Goal: Transaction & Acquisition: Purchase product/service

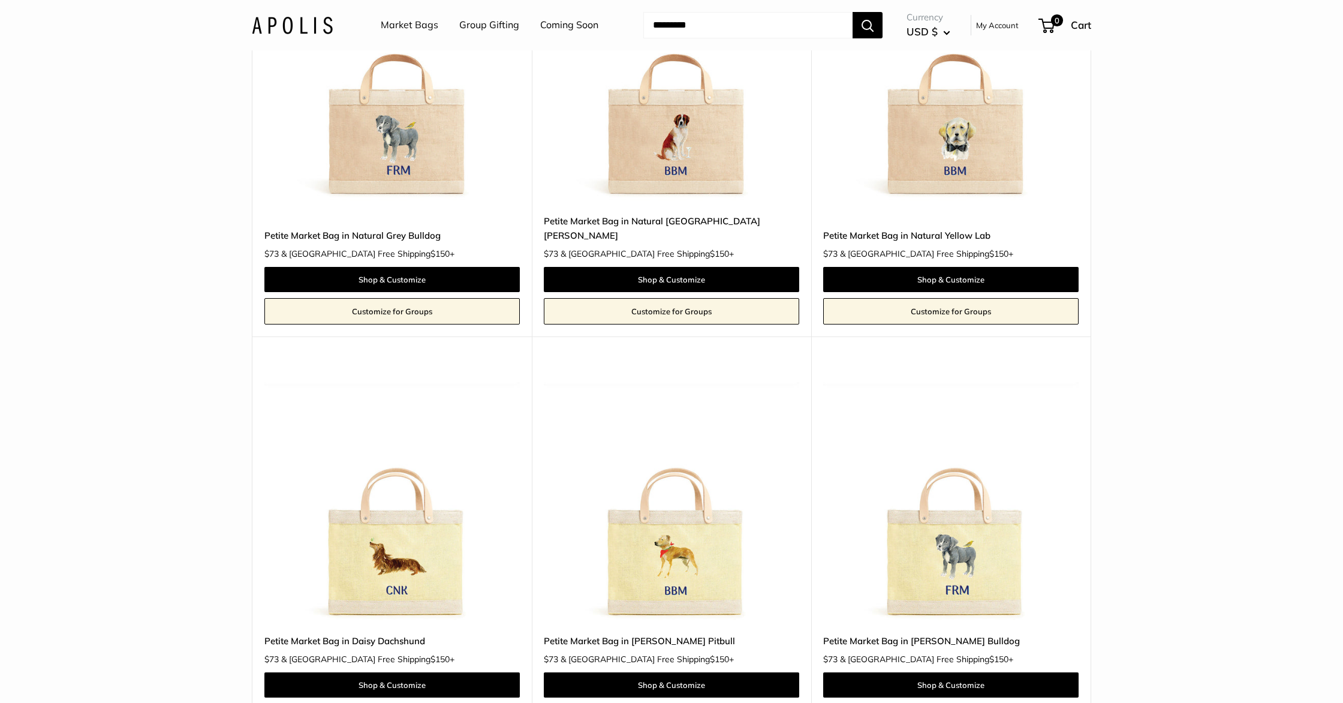
scroll to position [674, 0]
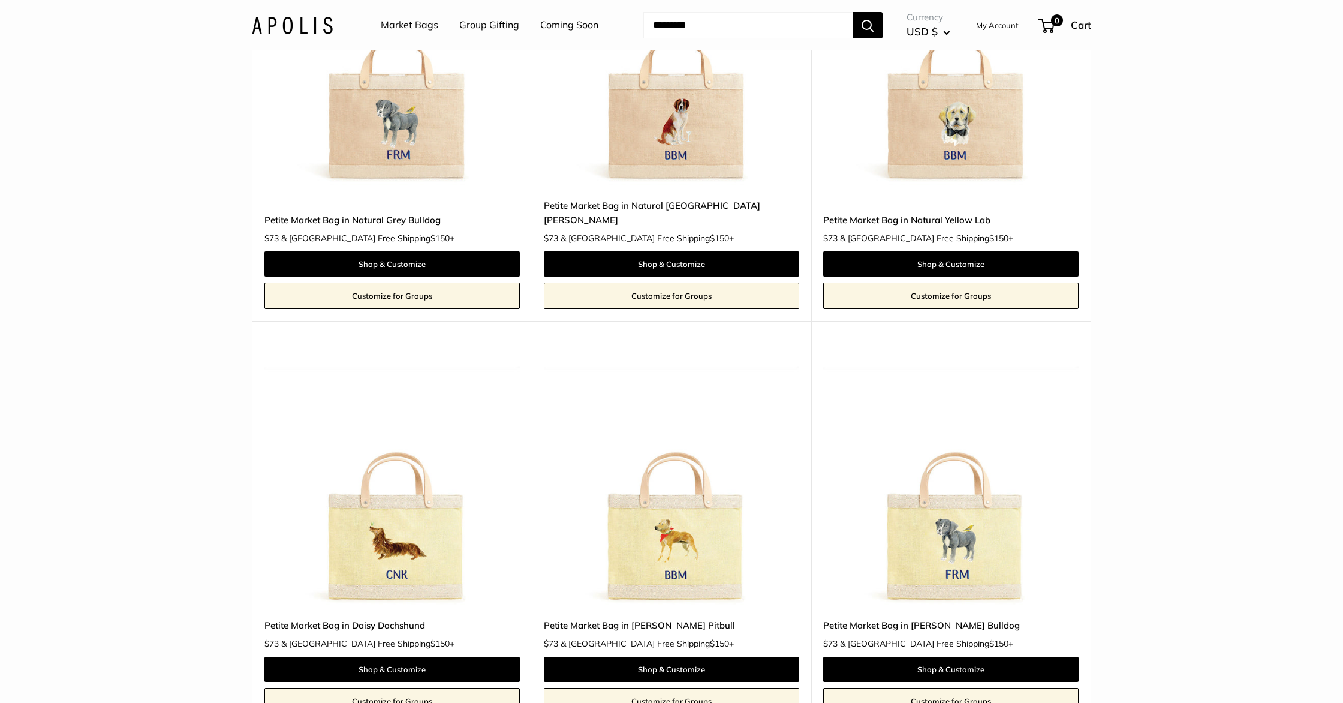
click at [0, 0] on img at bounding box center [0, 0] width 0 height 0
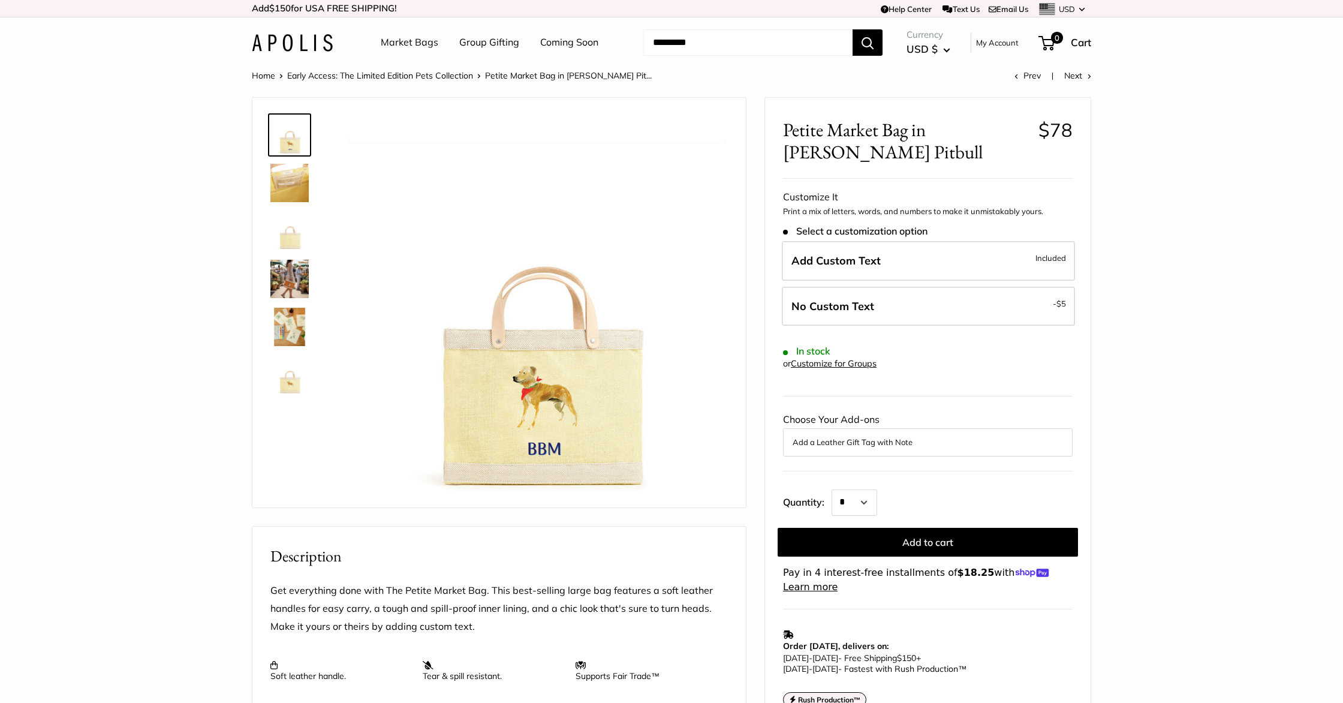
click at [287, 286] on img at bounding box center [289, 279] width 38 height 38
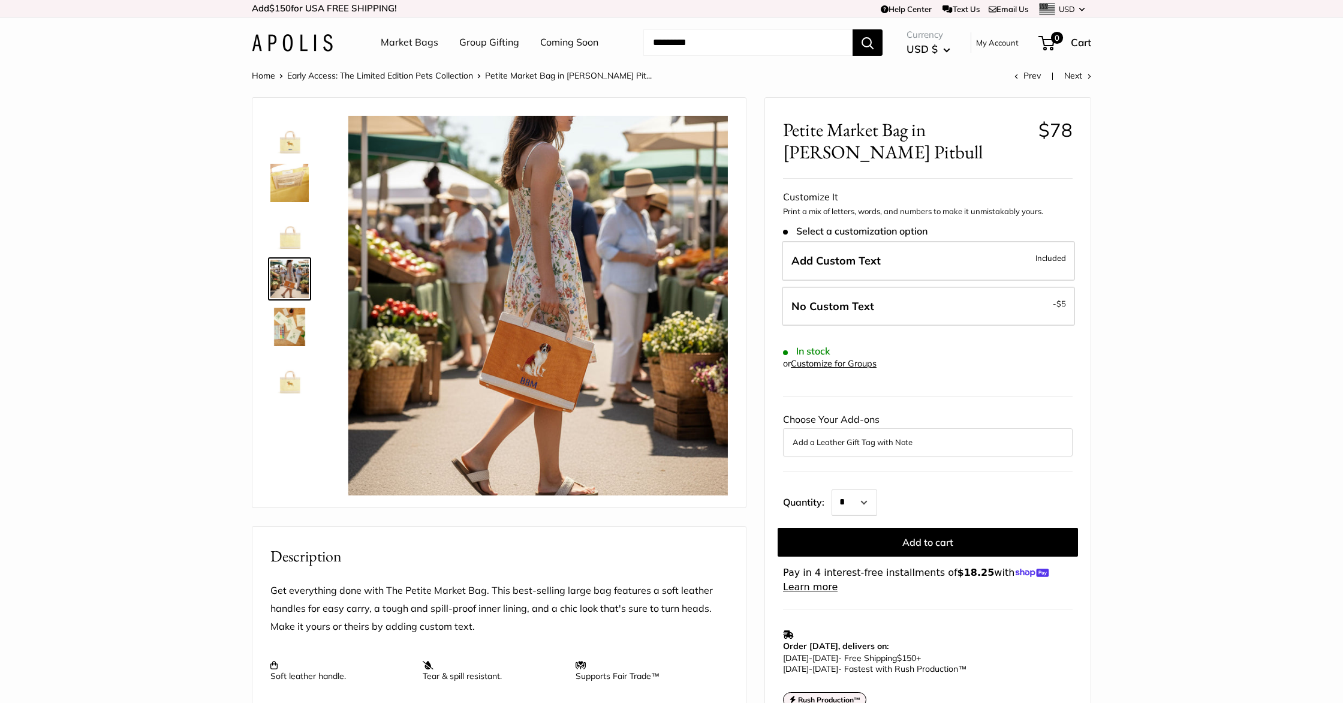
click at [288, 314] on img at bounding box center [289, 327] width 38 height 38
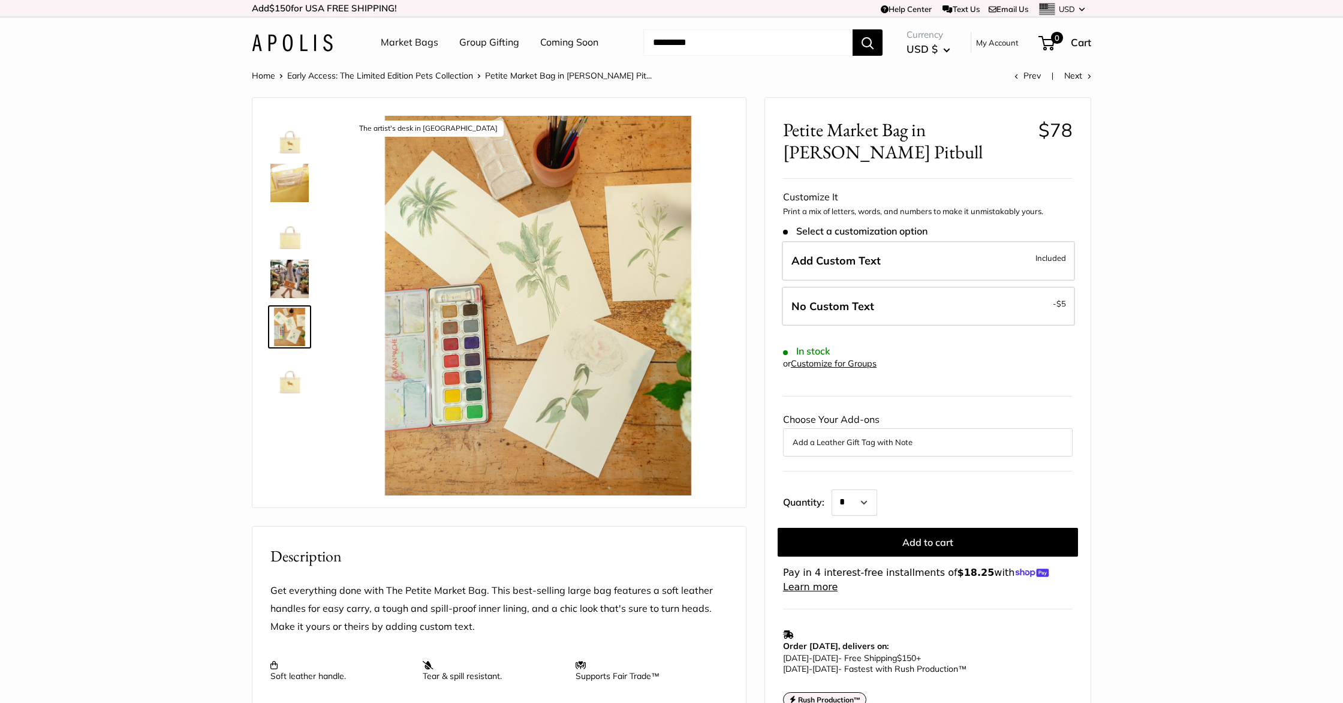
click at [290, 387] on img at bounding box center [289, 374] width 38 height 38
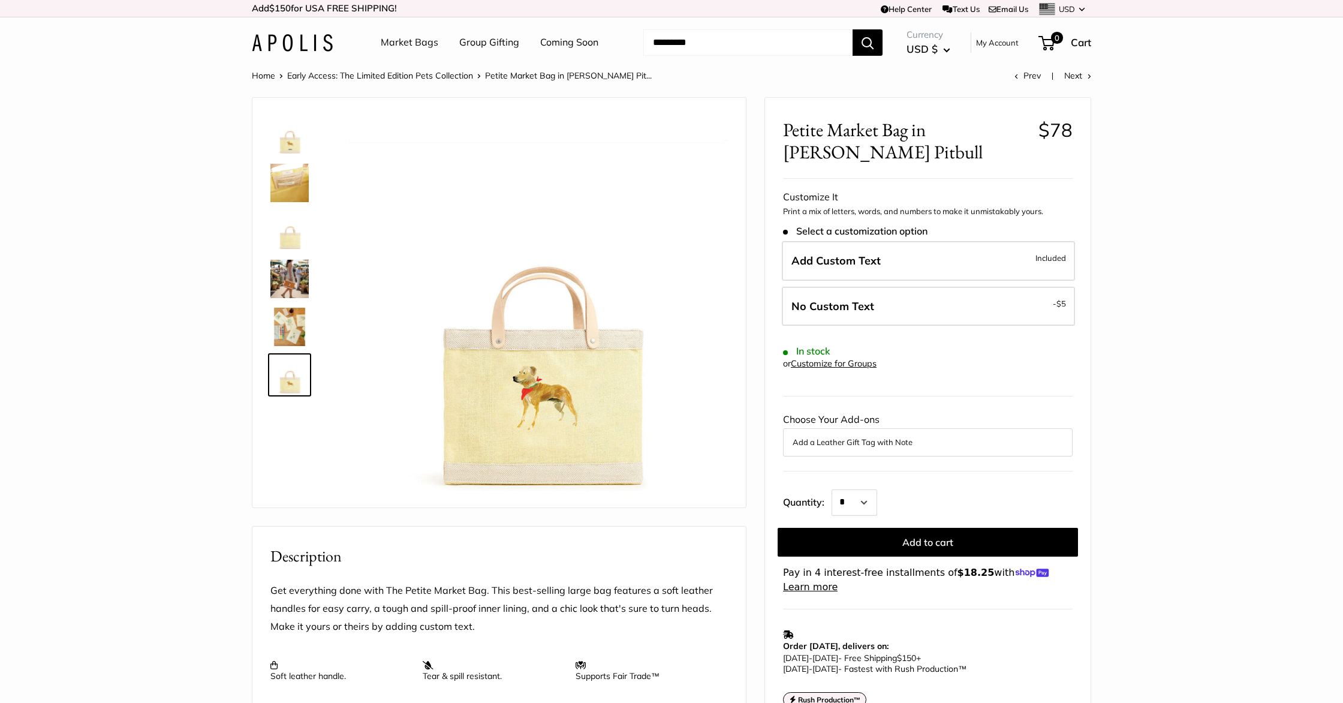
click at [309, 180] on link at bounding box center [289, 182] width 43 height 43
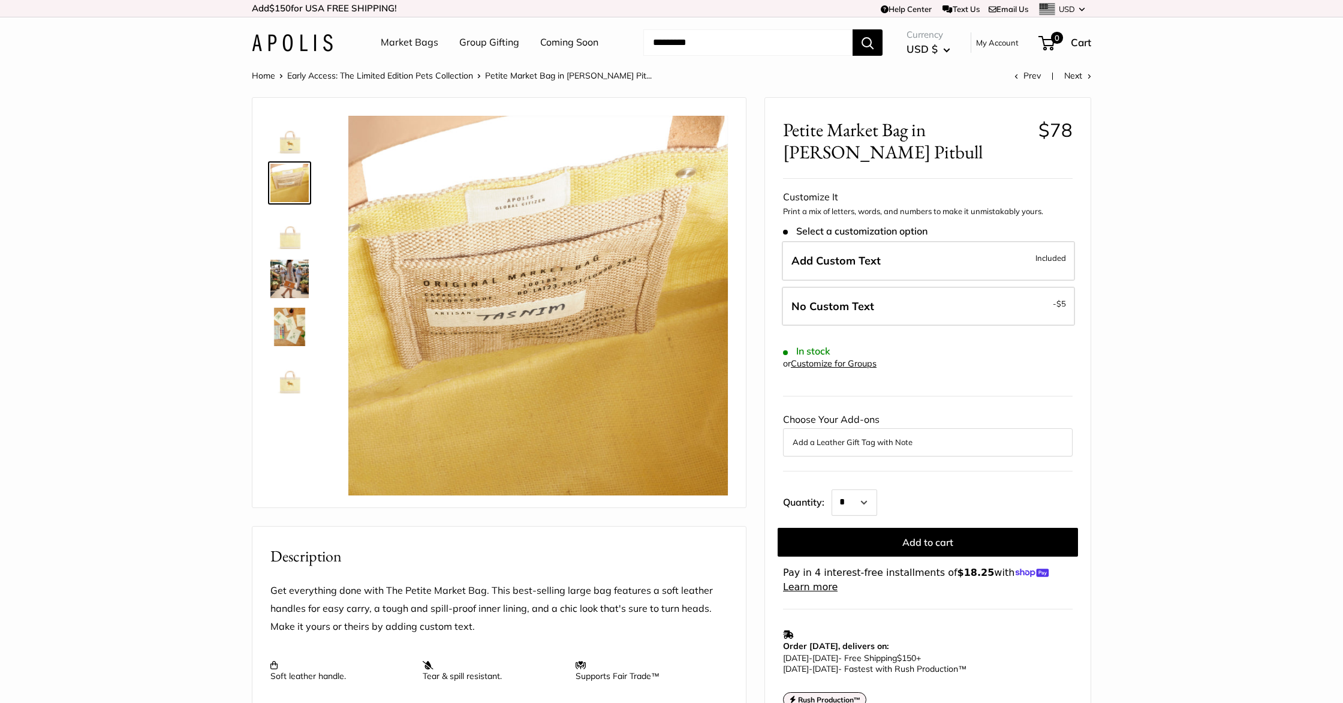
click at [283, 137] on img at bounding box center [289, 135] width 38 height 38
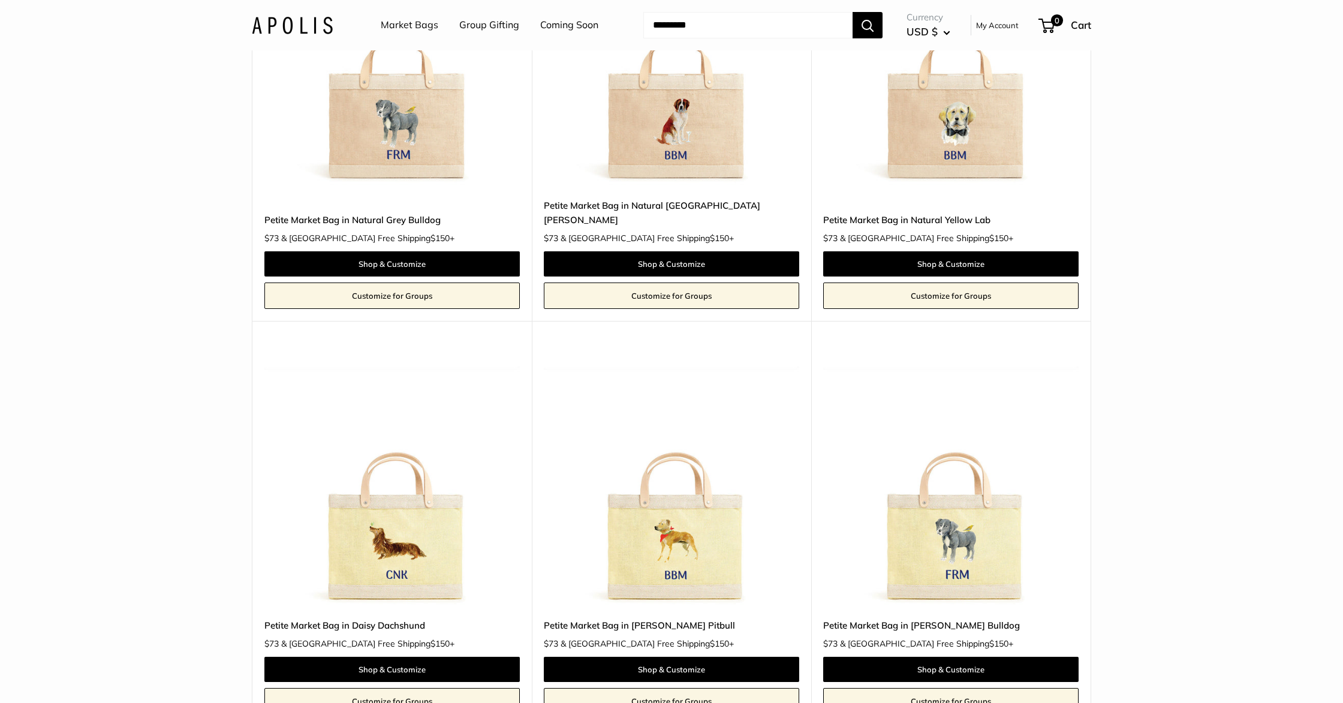
click at [0, 0] on img at bounding box center [0, 0] width 0 height 0
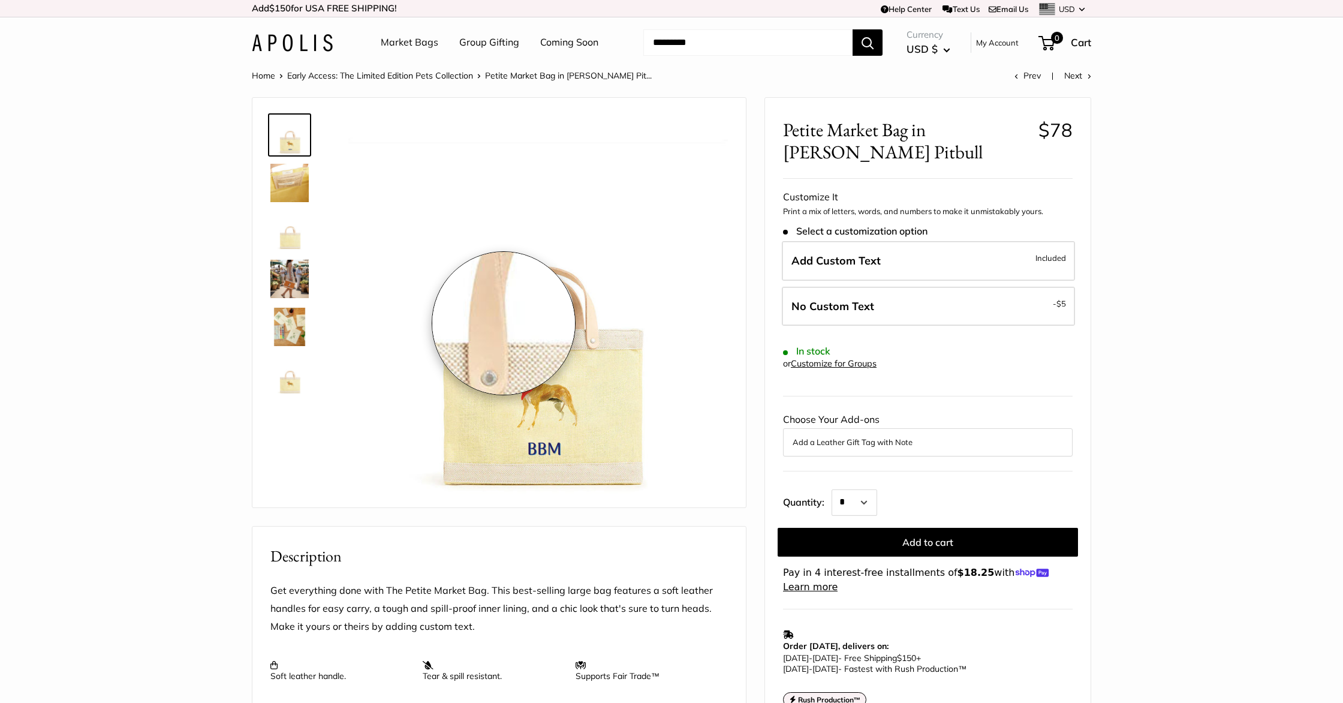
click at [504, 323] on img at bounding box center [537, 305] width 379 height 379
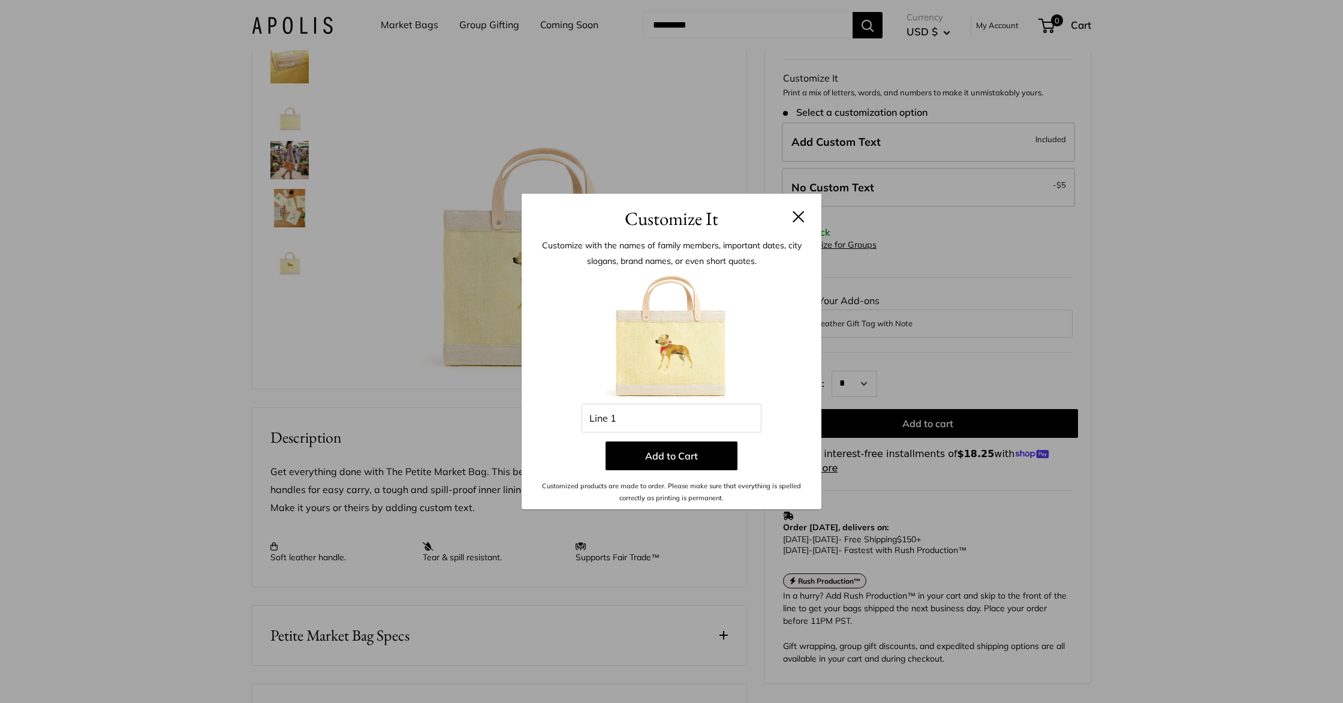
click at [679, 354] on img at bounding box center [671, 338] width 132 height 132
click at [624, 423] on input "Line 1" at bounding box center [671, 417] width 180 height 29
type input "*"
click at [799, 217] on button at bounding box center [798, 216] width 12 height 12
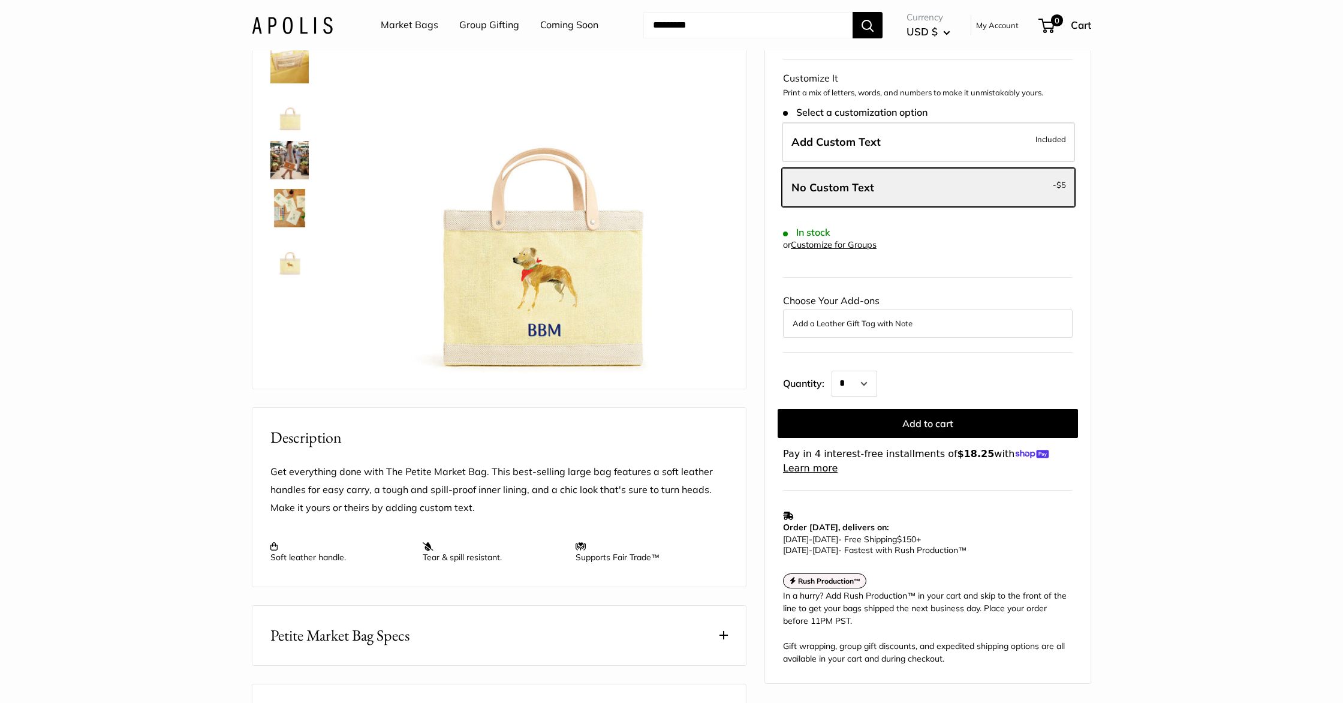
click at [278, 195] on img at bounding box center [289, 208] width 38 height 38
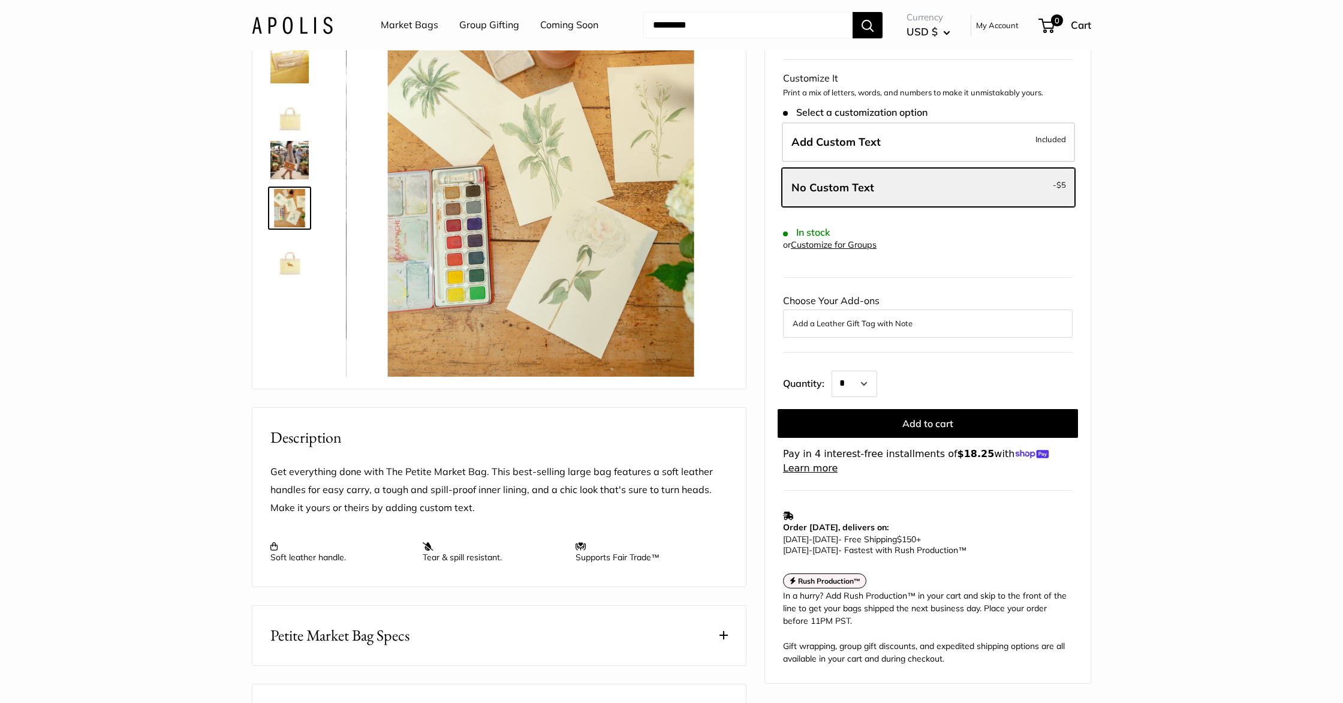
click at [284, 159] on img at bounding box center [289, 160] width 38 height 38
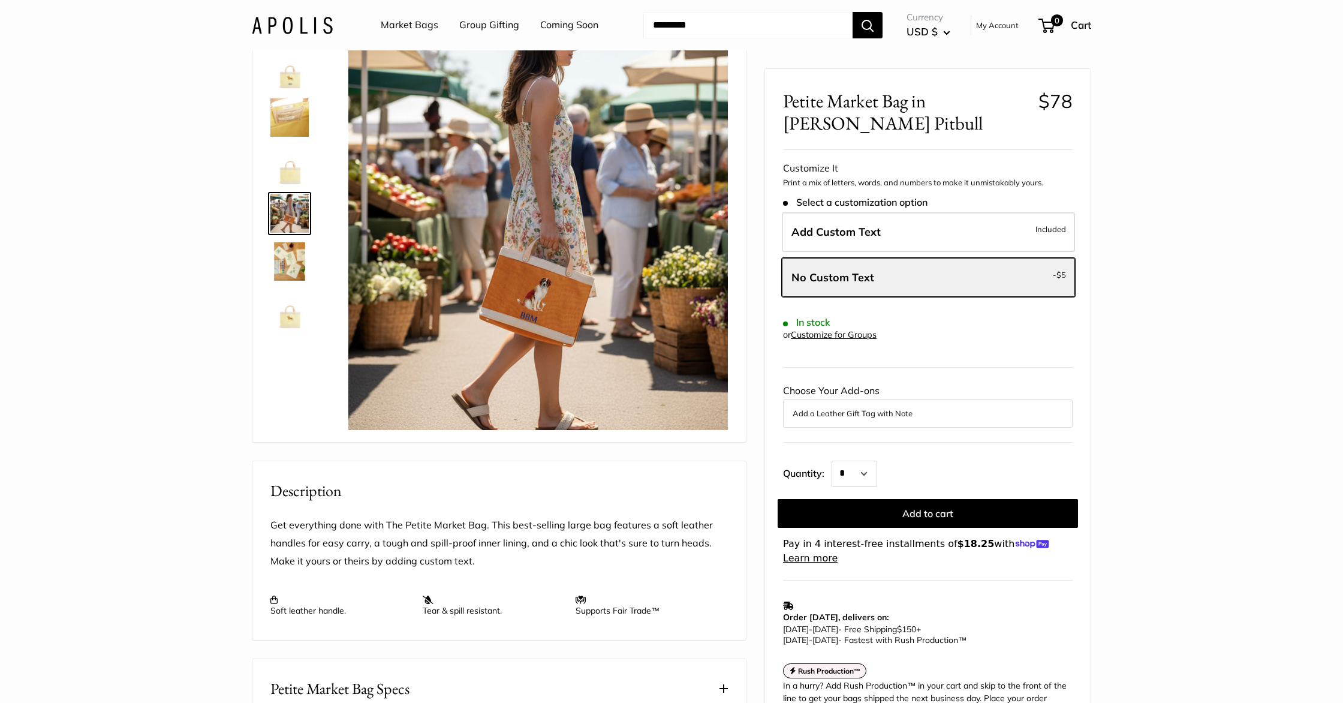
scroll to position [0, 0]
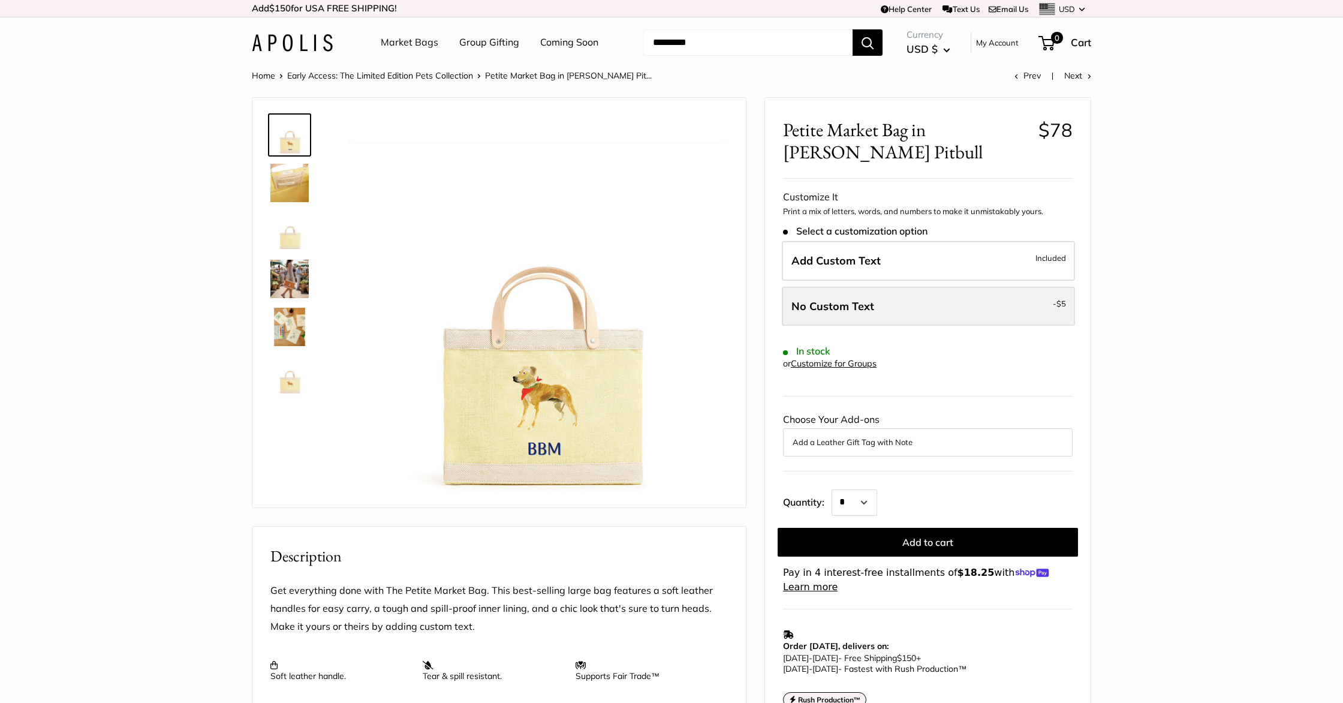
click at [866, 299] on label "No Custom Text - $5" at bounding box center [928, 307] width 293 height 40
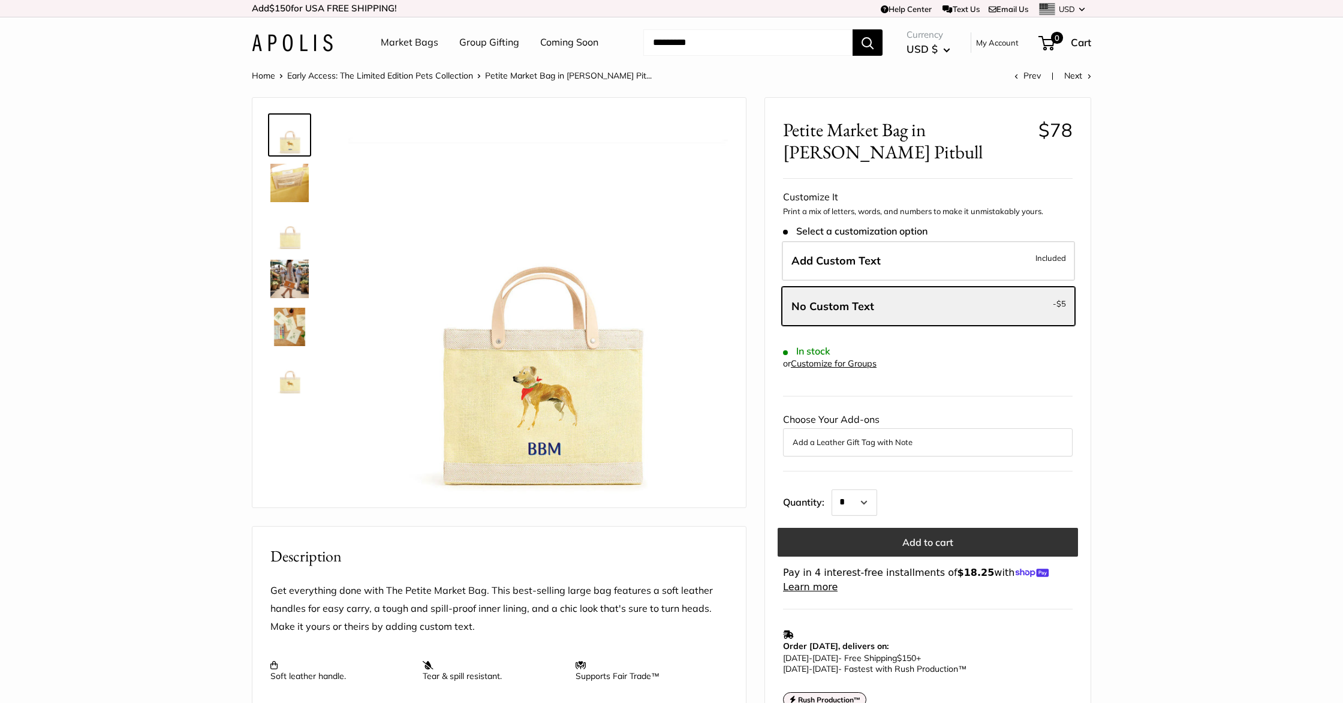
click at [944, 536] on button "Add to cart" at bounding box center [927, 542] width 300 height 29
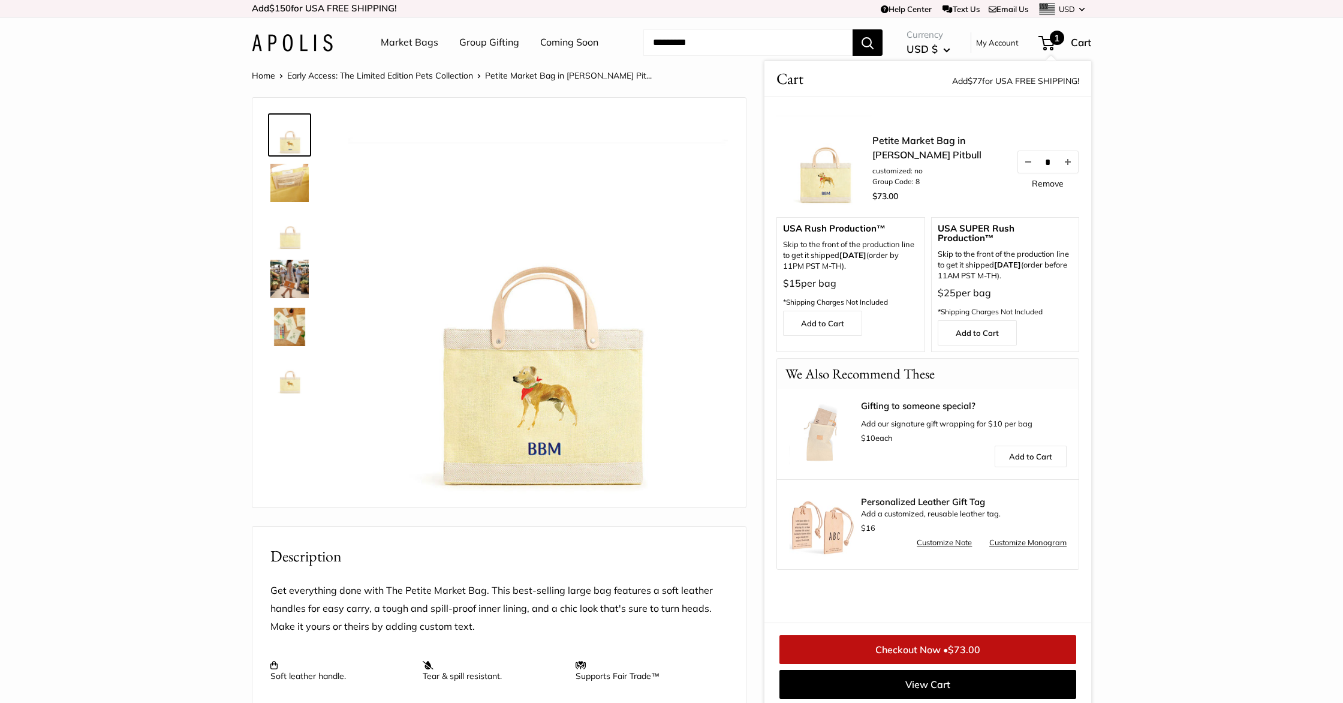
scroll to position [5, 0]
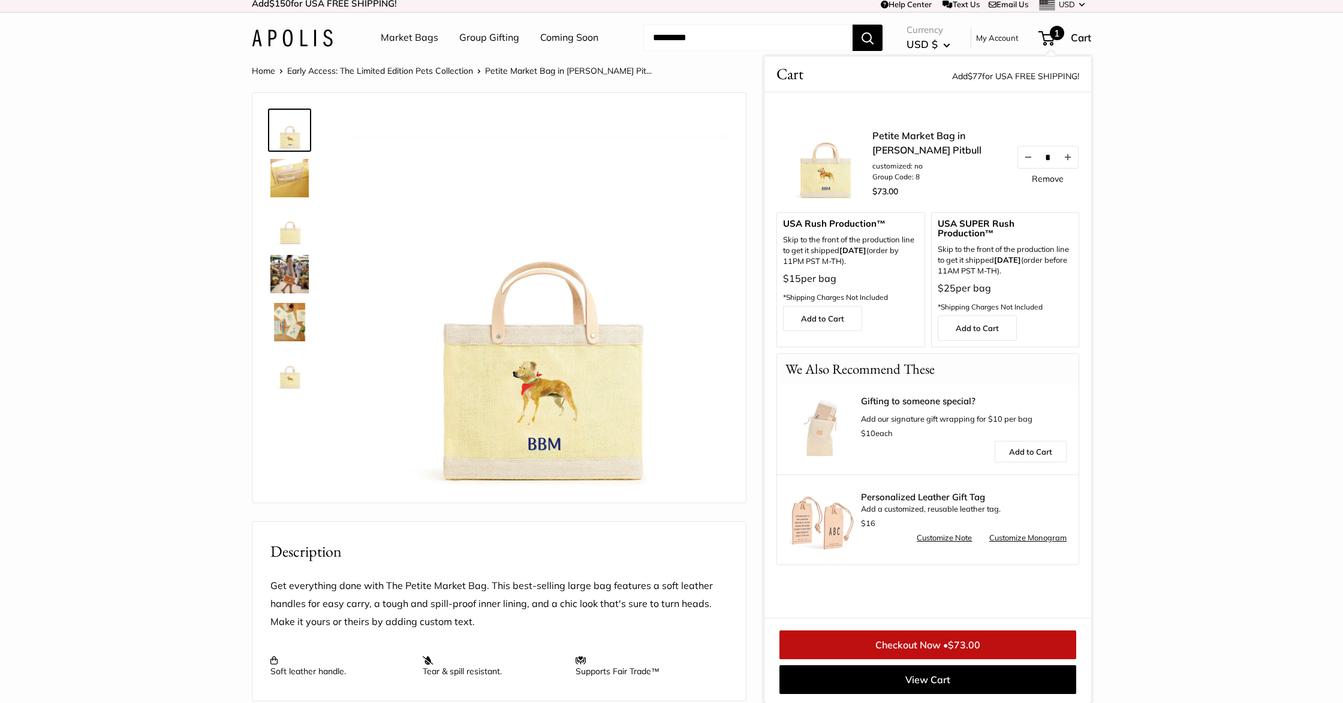
click at [422, 45] on link "Market Bags" at bounding box center [410, 38] width 58 height 18
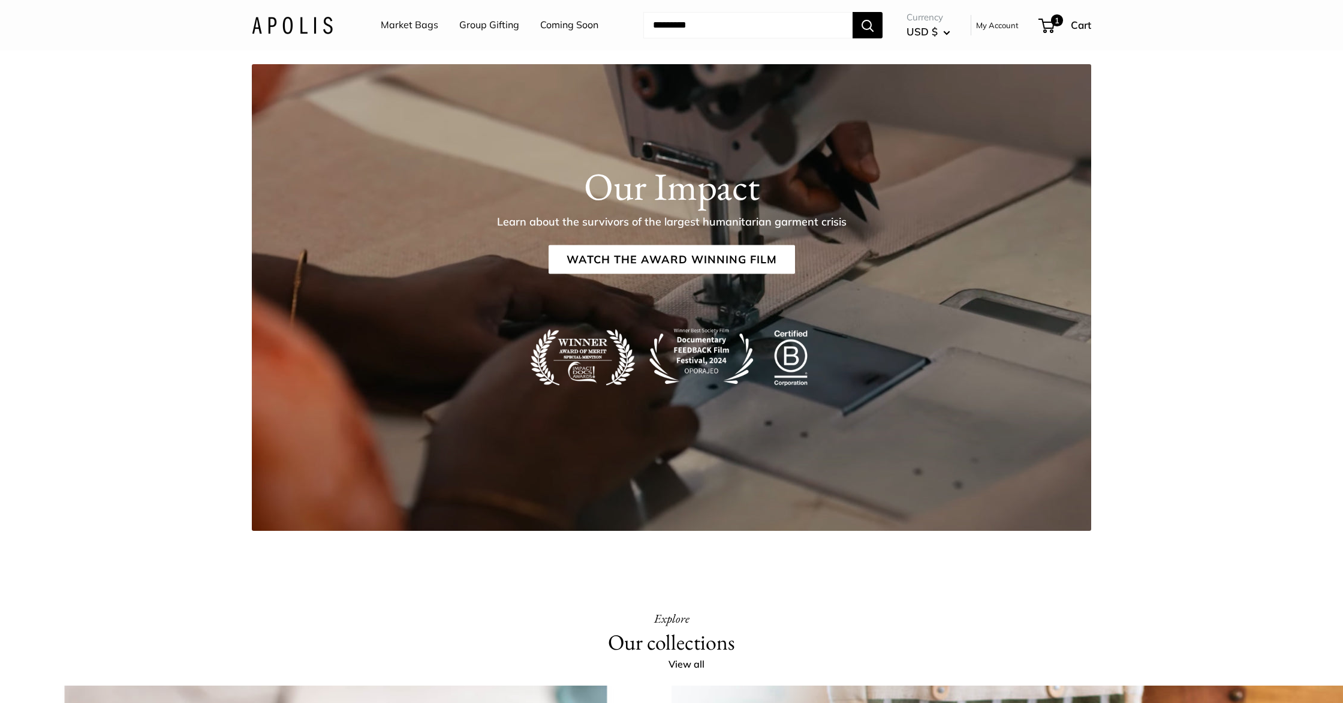
scroll to position [1937, 0]
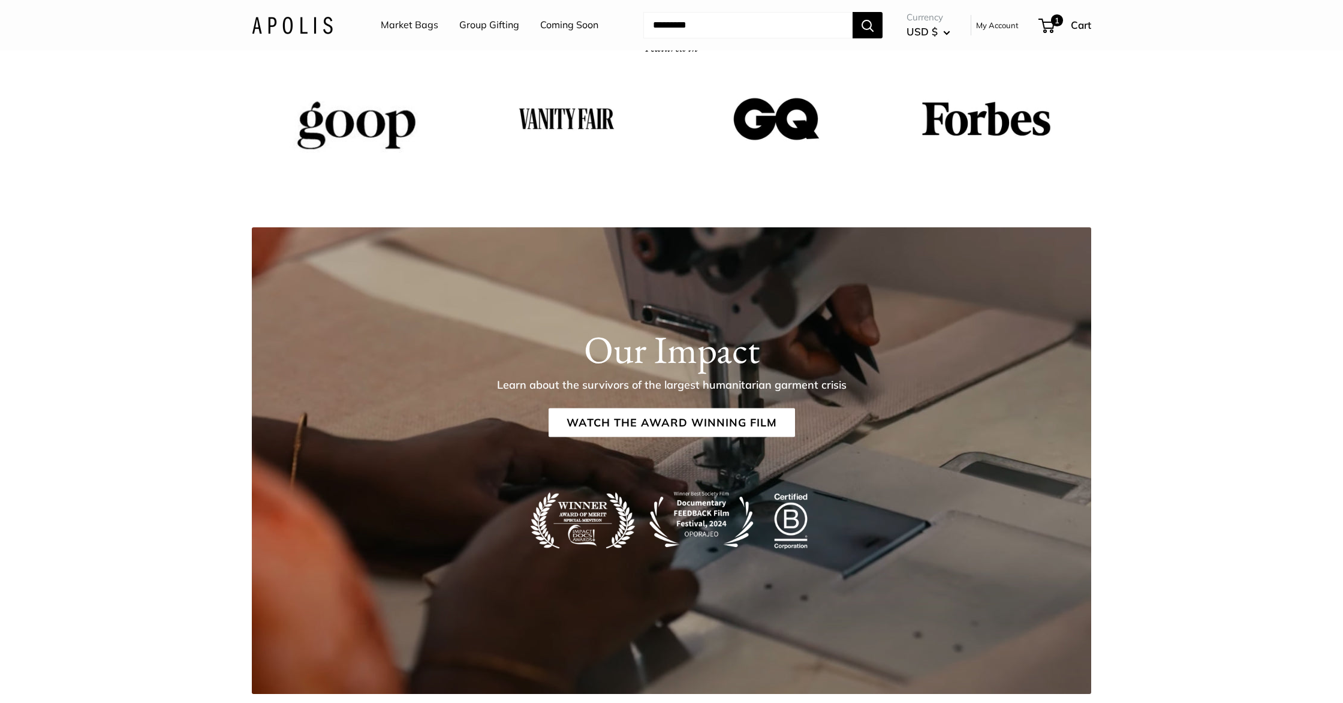
click at [431, 27] on link "Market Bags" at bounding box center [410, 25] width 58 height 18
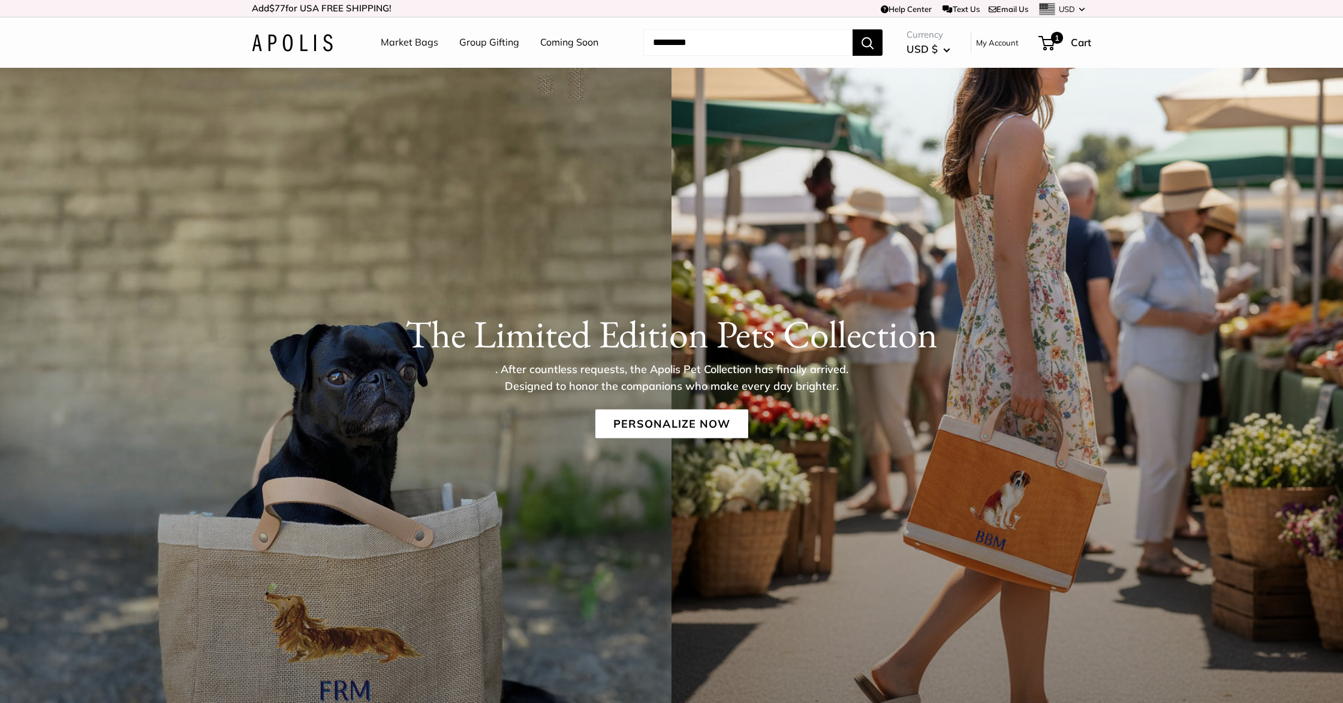
click at [409, 47] on link "Market Bags" at bounding box center [410, 43] width 58 height 18
click at [290, 38] on img at bounding box center [292, 42] width 81 height 17
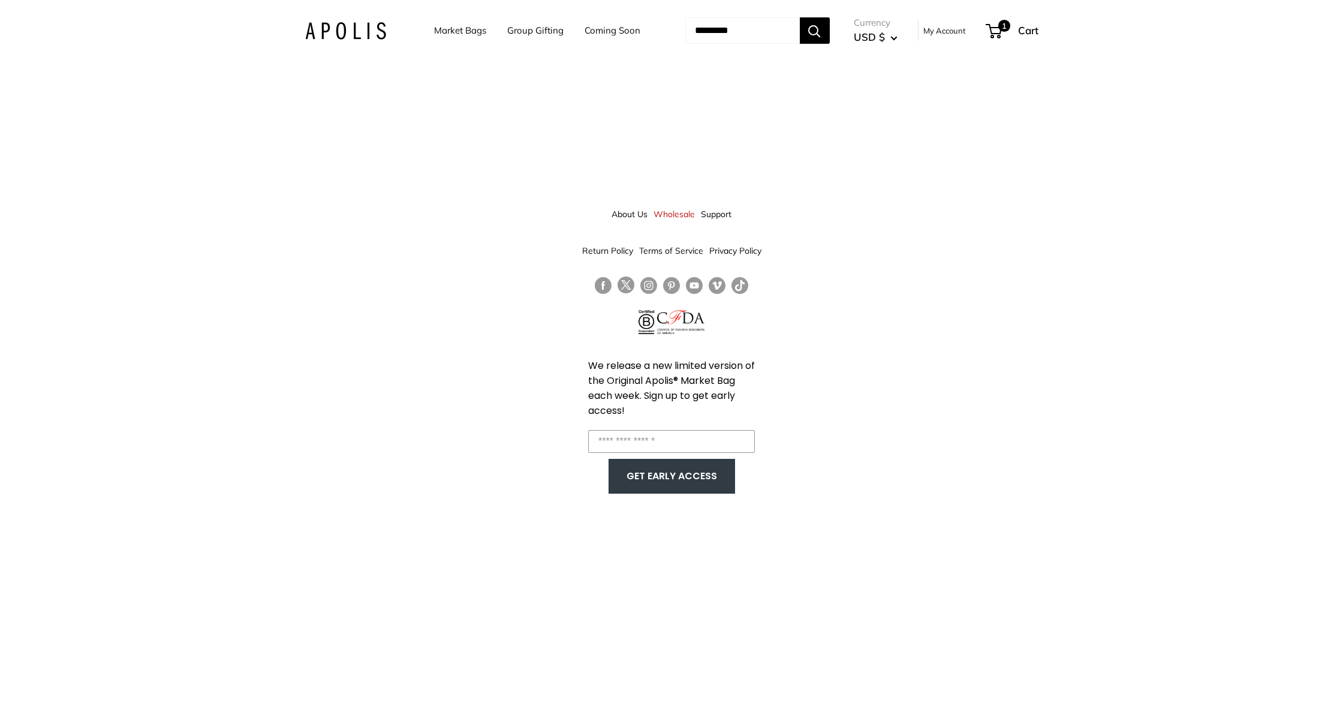
click at [322, 27] on img at bounding box center [345, 30] width 81 height 17
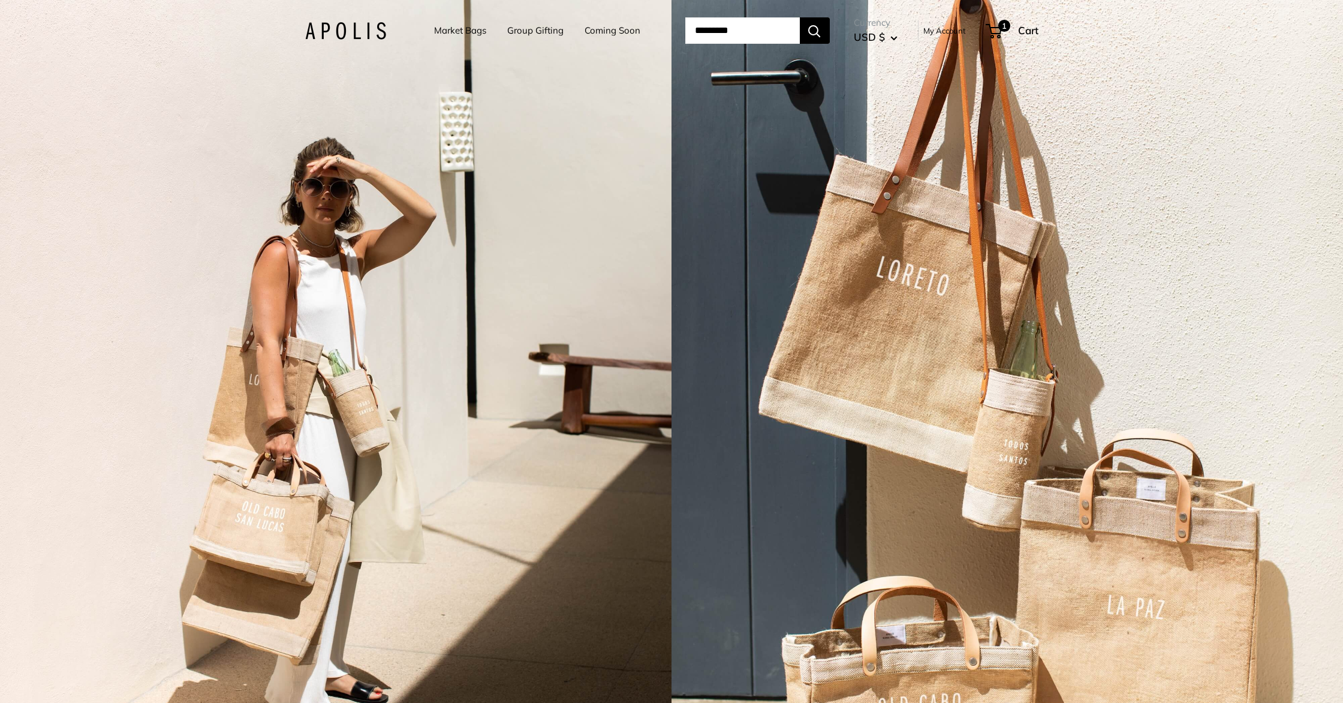
click at [465, 29] on link "Market Bags" at bounding box center [460, 30] width 52 height 17
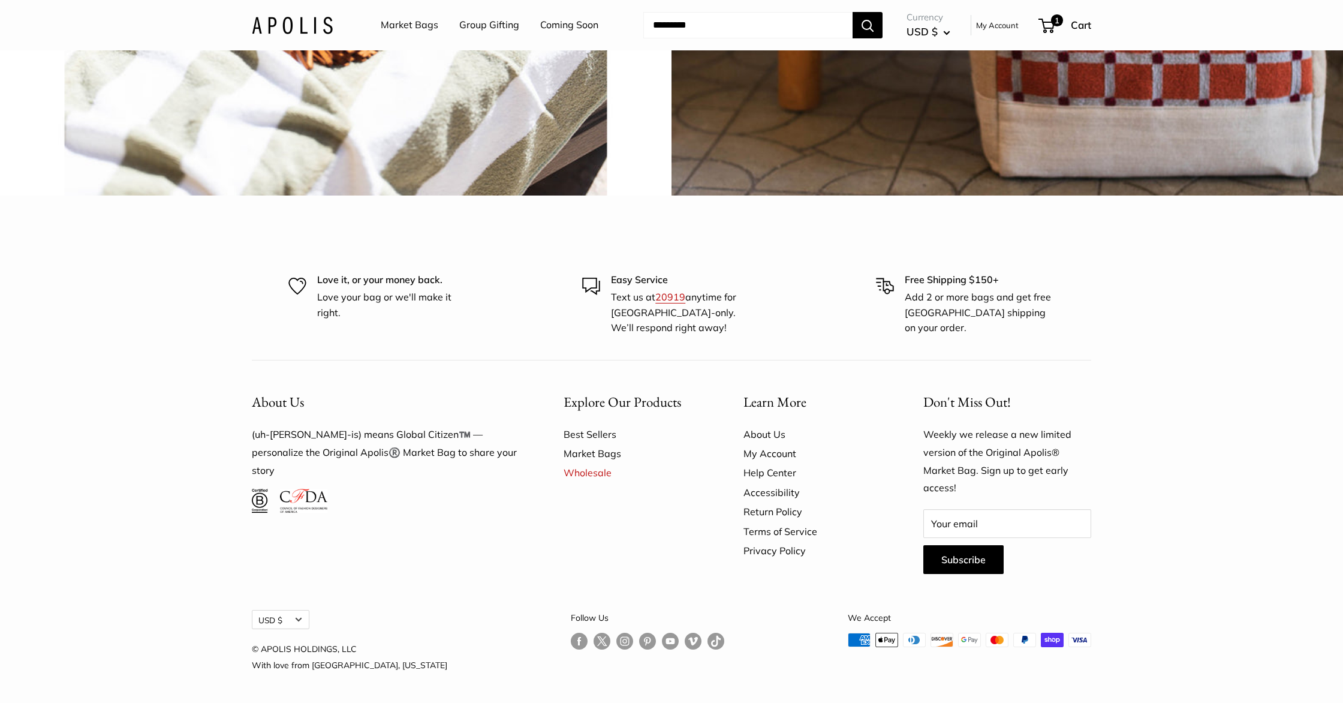
scroll to position [3643, 0]
click at [590, 432] on link "Best Sellers" at bounding box center [632, 433] width 138 height 19
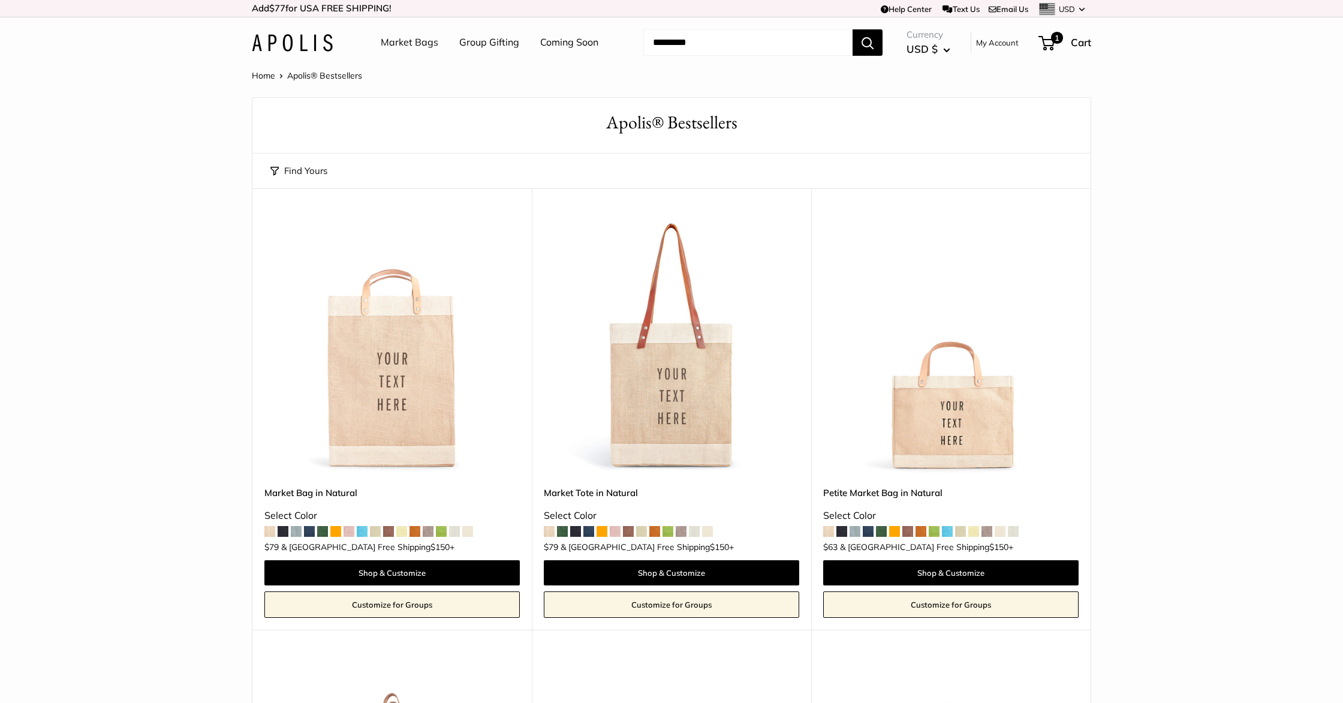
click at [0, 0] on img at bounding box center [0, 0] width 0 height 0
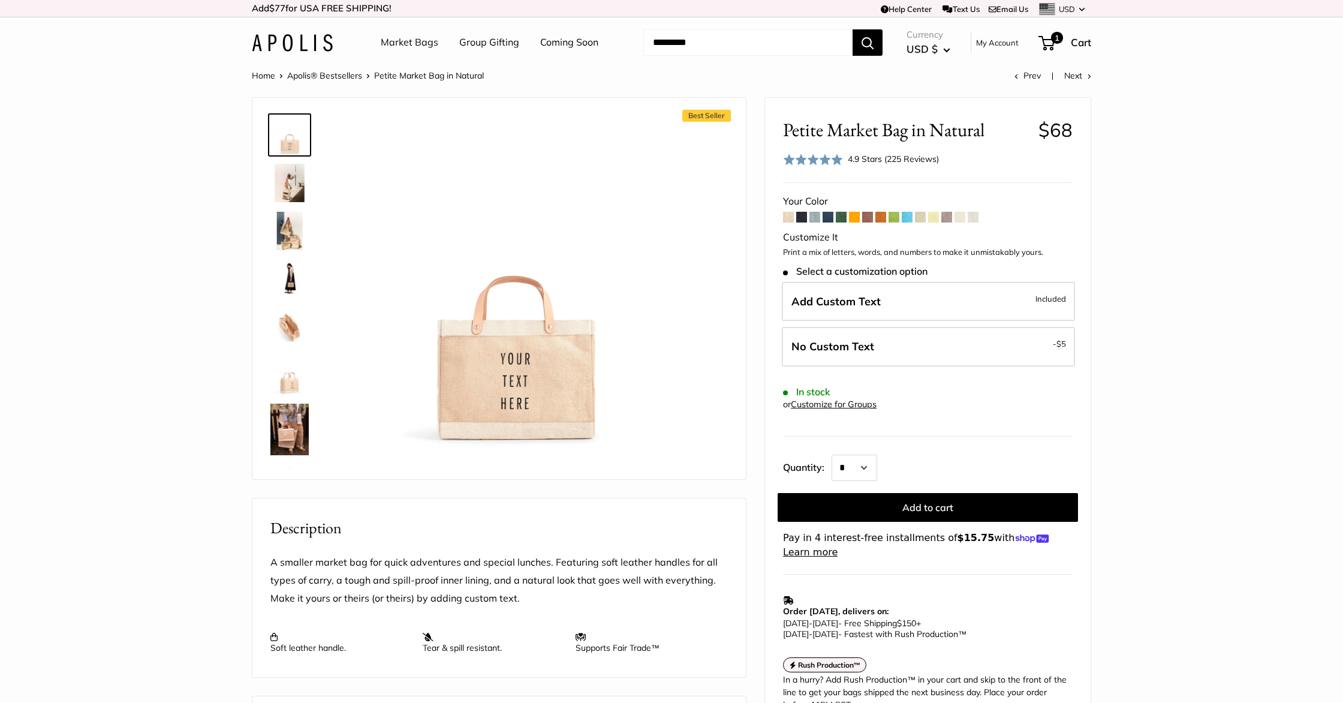
click at [961, 216] on span at bounding box center [959, 217] width 11 height 11
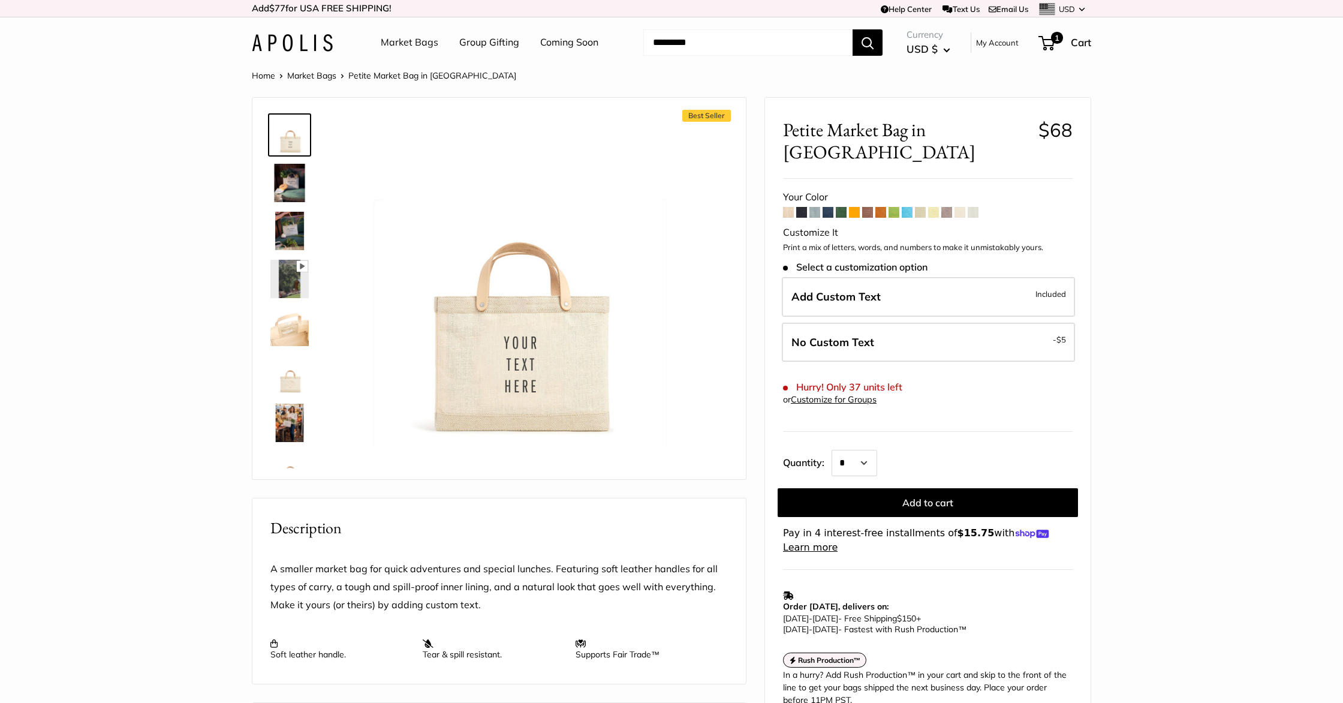
click at [791, 207] on span at bounding box center [788, 212] width 11 height 11
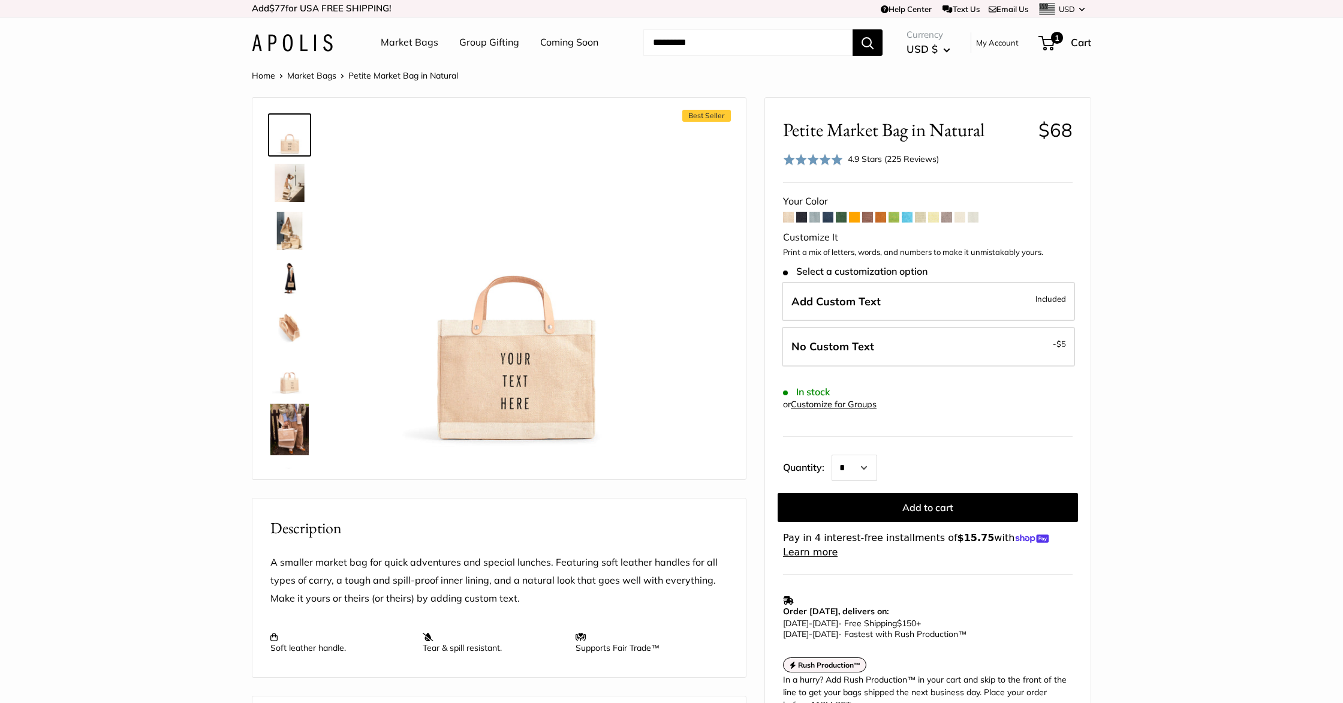
click at [885, 219] on span at bounding box center [880, 217] width 11 height 11
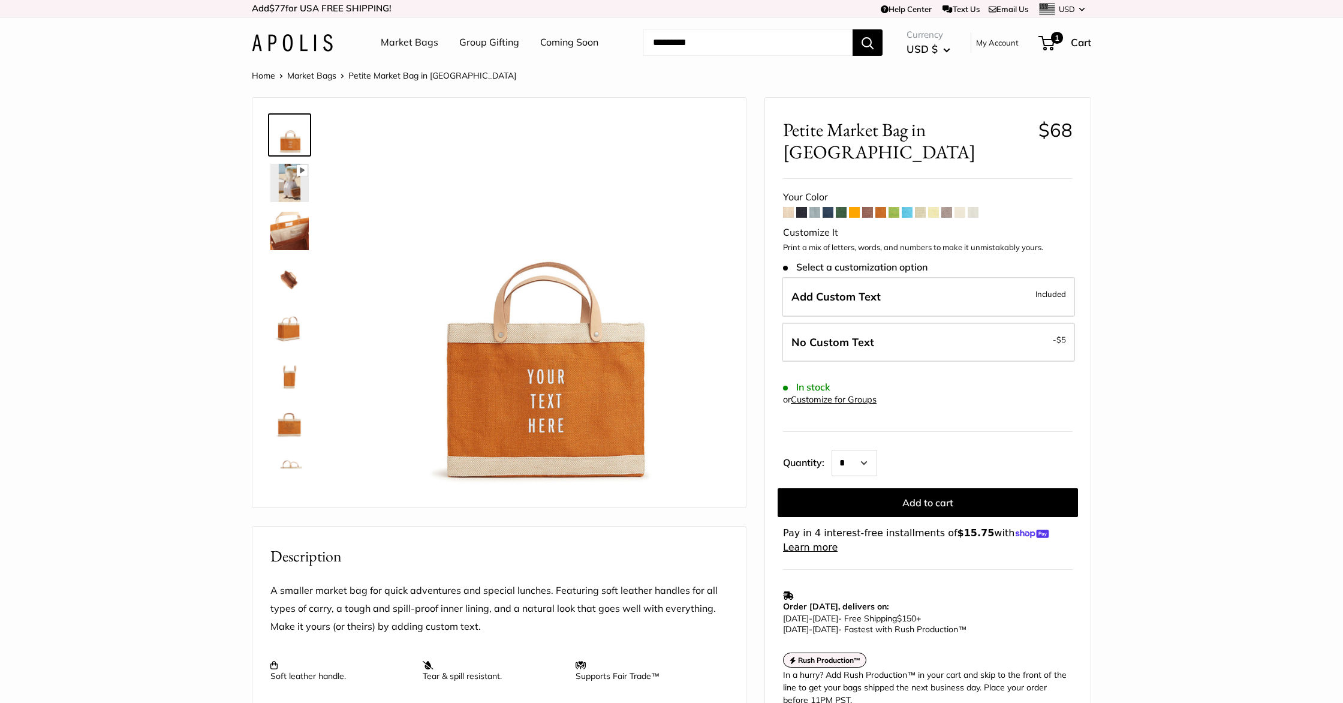
click at [840, 207] on span at bounding box center [841, 212] width 11 height 11
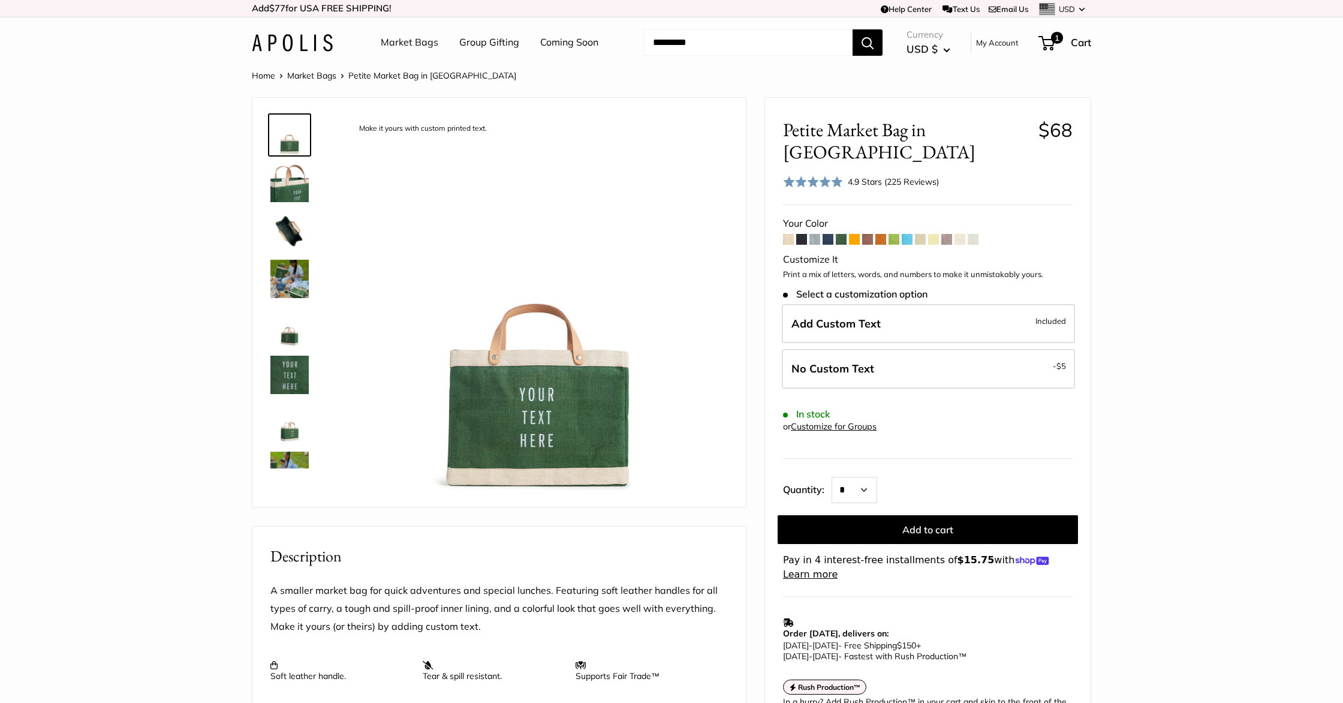
click at [820, 234] on span at bounding box center [814, 239] width 11 height 11
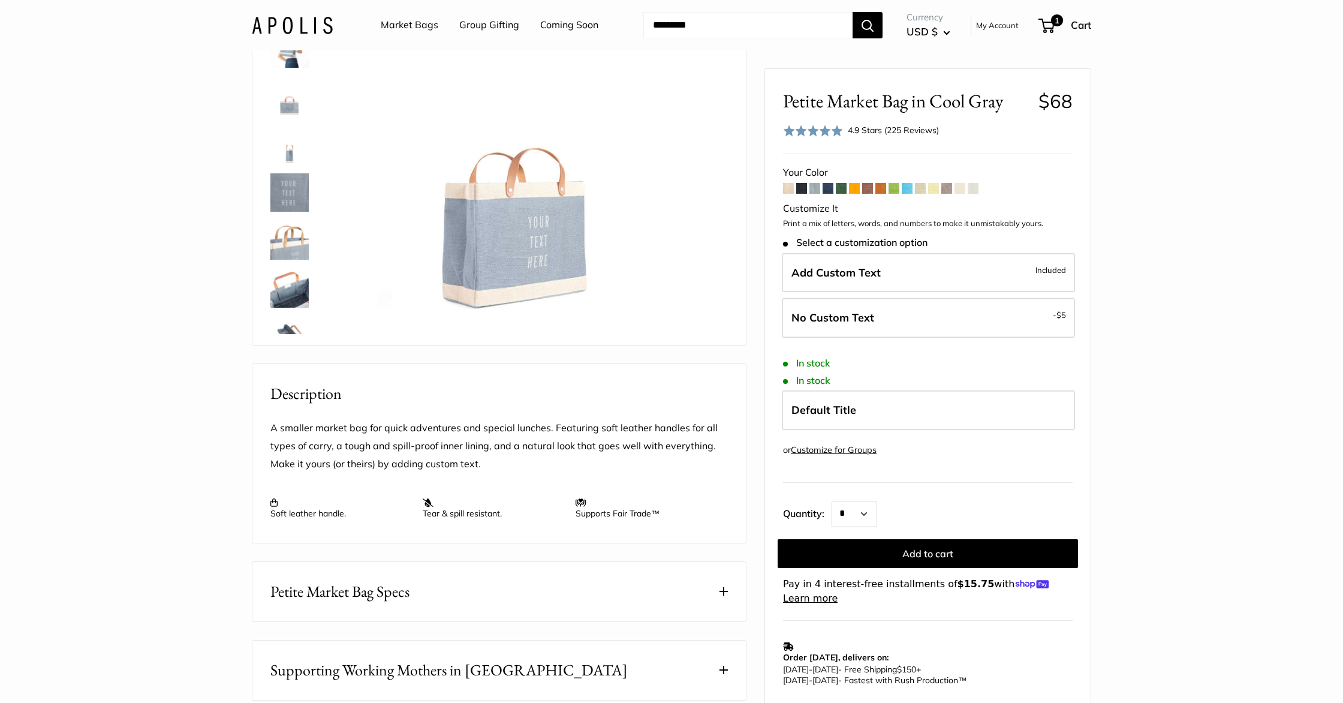
scroll to position [141, 0]
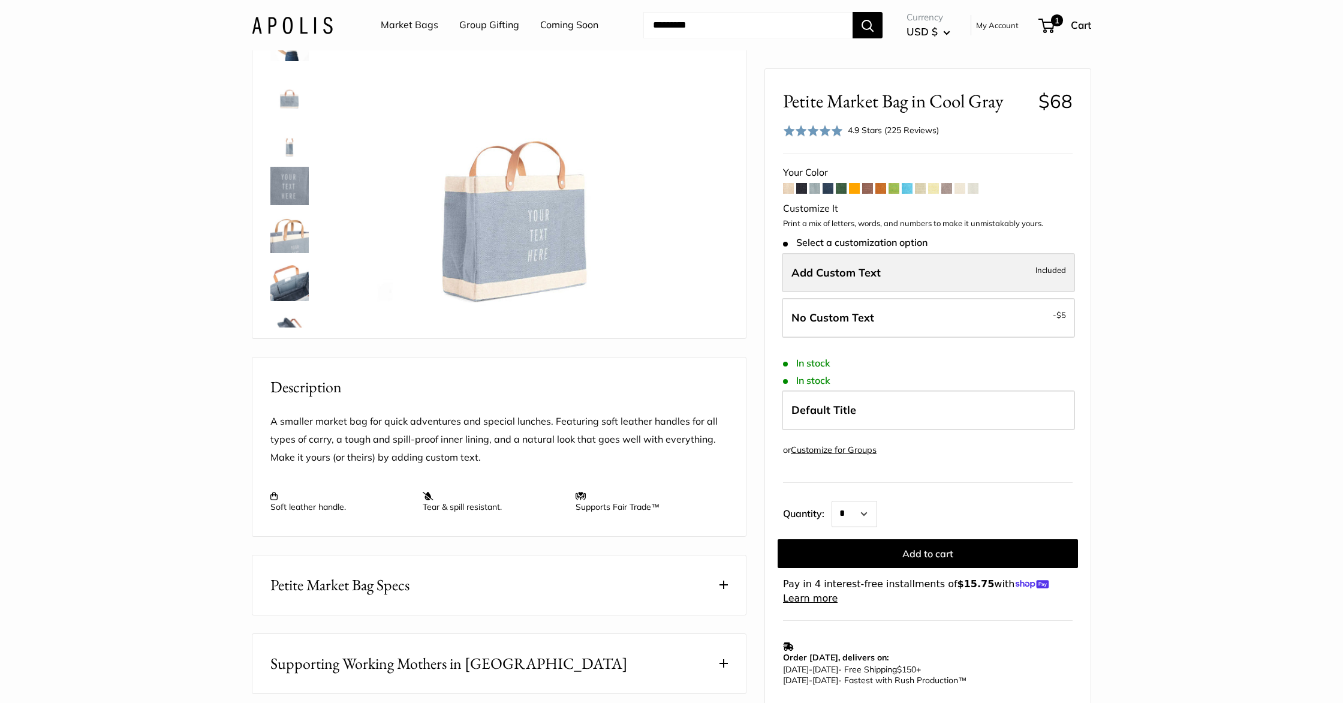
click at [843, 273] on span "Add Custom Text" at bounding box center [835, 272] width 89 height 14
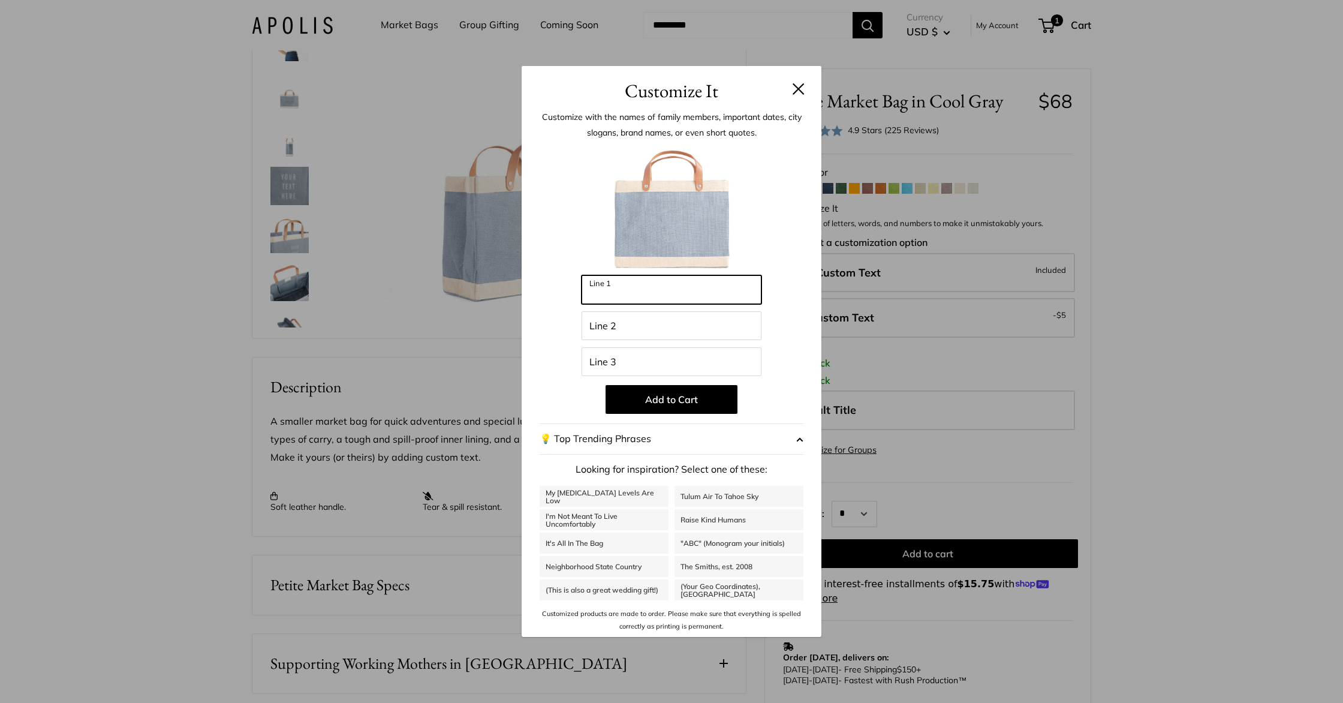
click at [654, 288] on input "Line 1" at bounding box center [671, 289] width 180 height 29
type input "******"
click at [635, 328] on input "Line 2" at bounding box center [671, 325] width 180 height 29
type input "***"
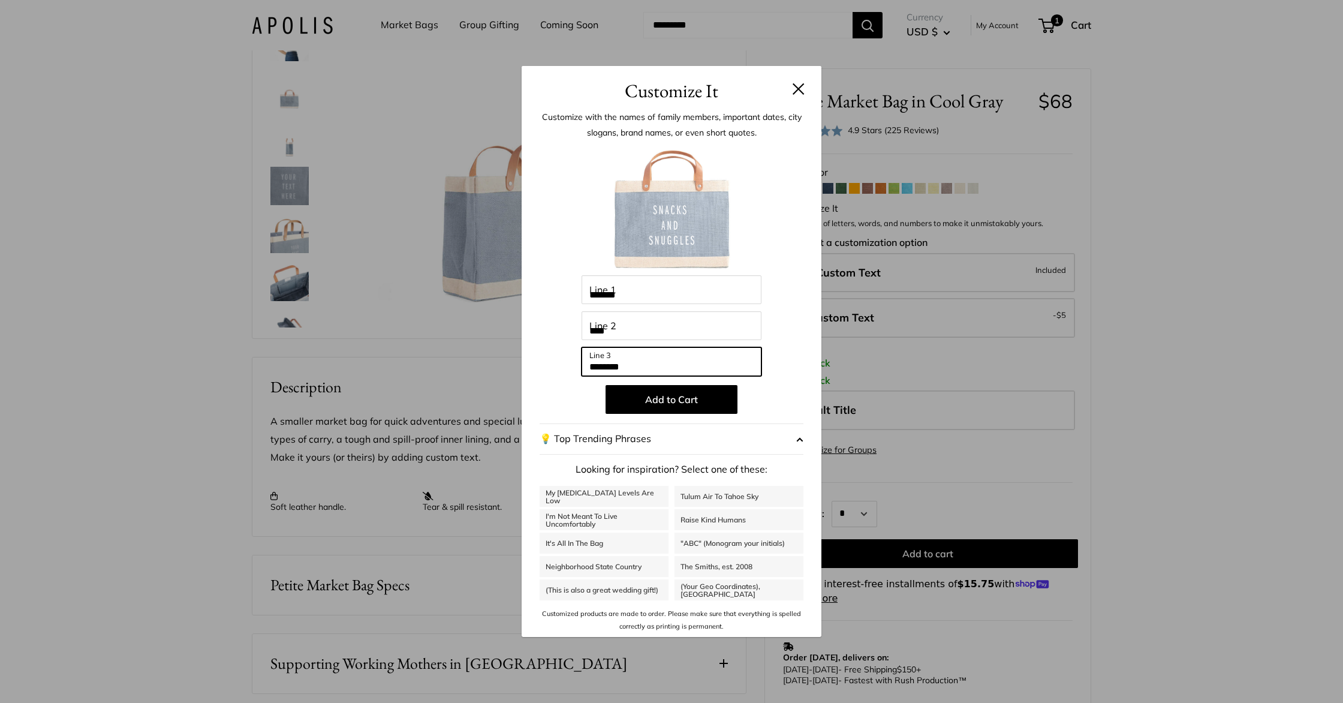
type input "********"
